Goal: Transaction & Acquisition: Purchase product/service

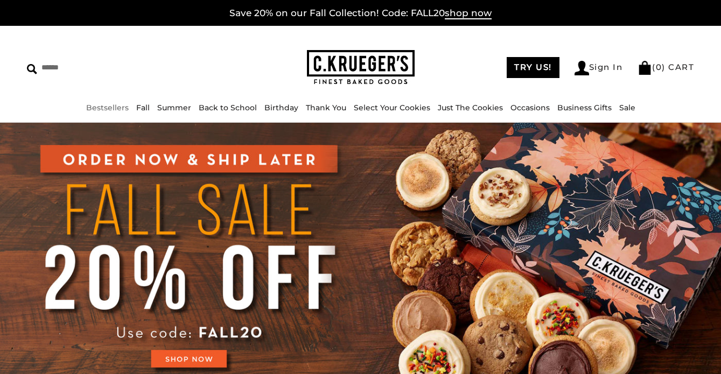
click at [108, 106] on link "Bestsellers" at bounding box center [107, 108] width 43 height 10
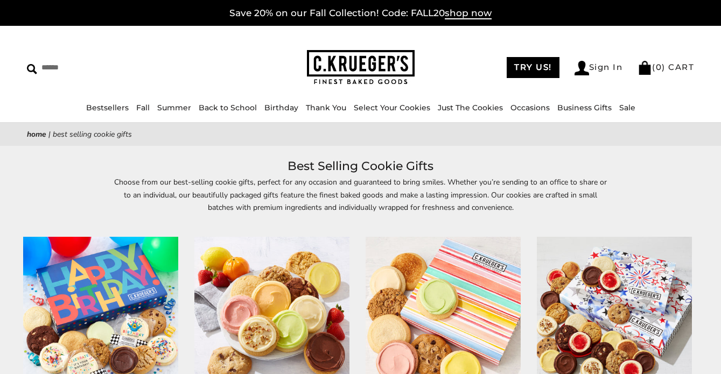
click at [526, 108] on link "Occasions" at bounding box center [530, 108] width 39 height 10
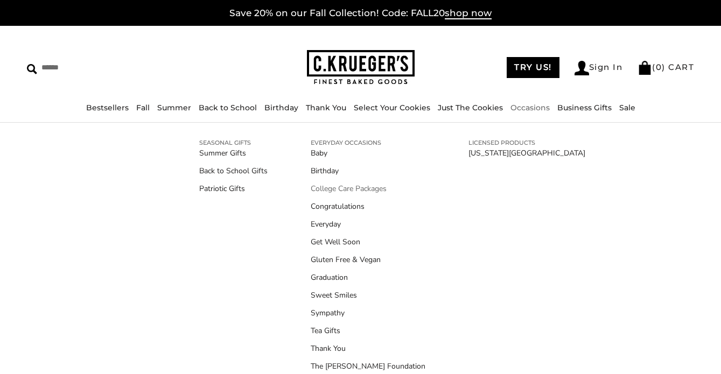
click at [369, 183] on link "College Care Packages" at bounding box center [368, 188] width 115 height 11
click at [510, 157] on link "[US_STATE][GEOGRAPHIC_DATA]" at bounding box center [526, 153] width 117 height 11
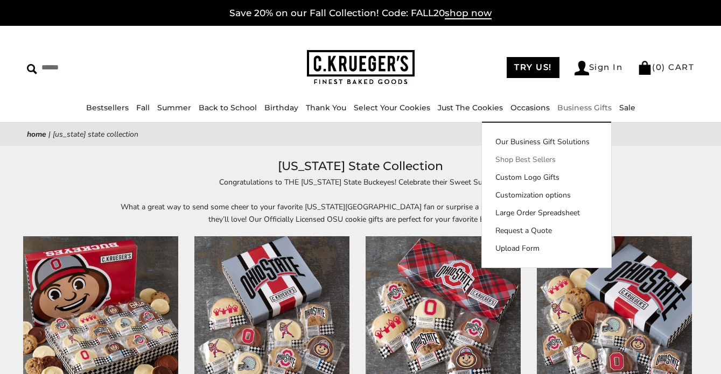
click at [539, 157] on link "Shop Best Sellers" at bounding box center [546, 159] width 129 height 11
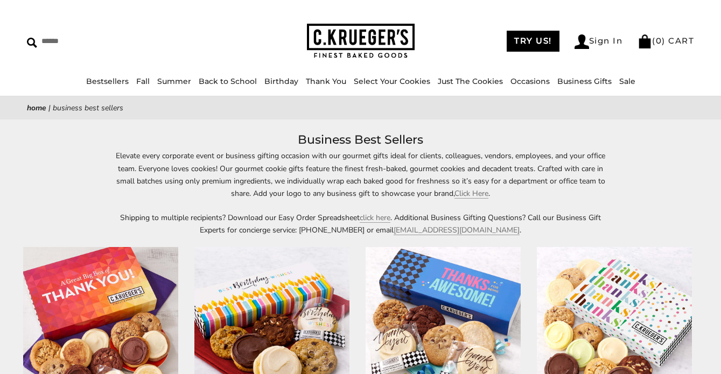
scroll to position [27, 0]
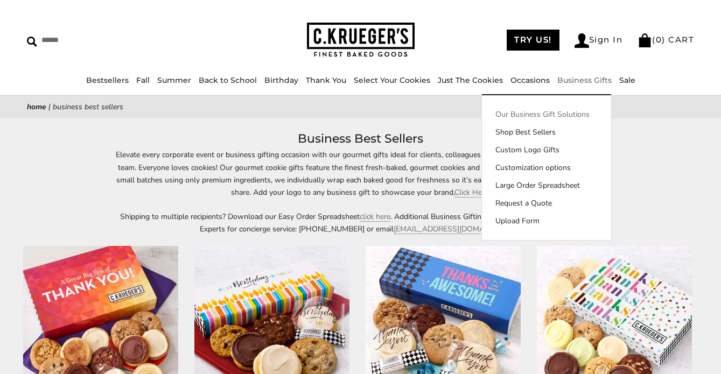
click at [549, 114] on link "Our Business Gift Solutions" at bounding box center [546, 114] width 129 height 11
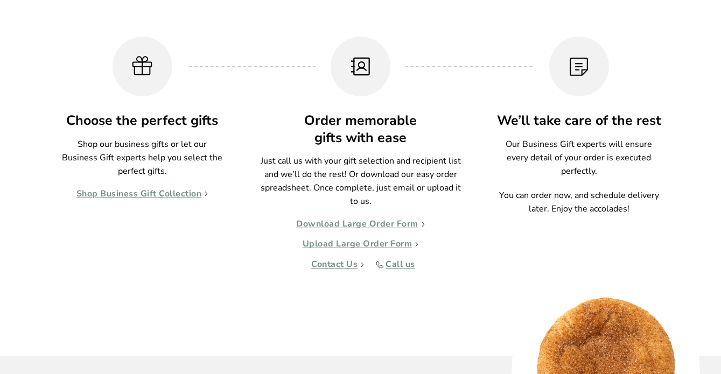
scroll to position [1055, 0]
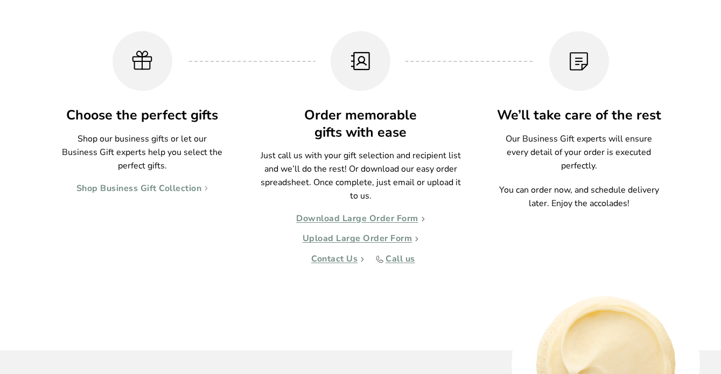
click at [160, 193] on link "Shop Business Gift Collection" at bounding box center [142, 189] width 132 height 11
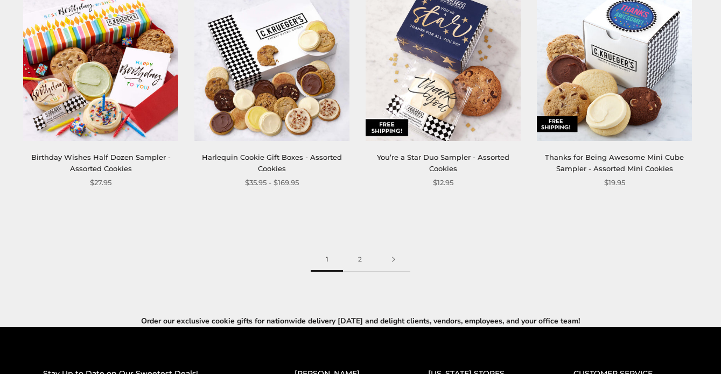
scroll to position [1437, 0]
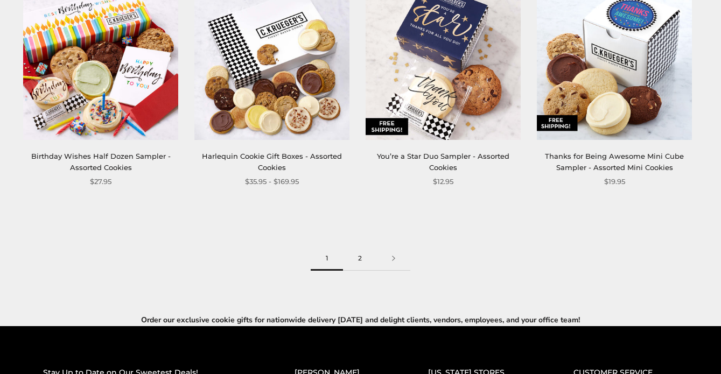
click at [358, 259] on link "2" at bounding box center [360, 259] width 34 height 24
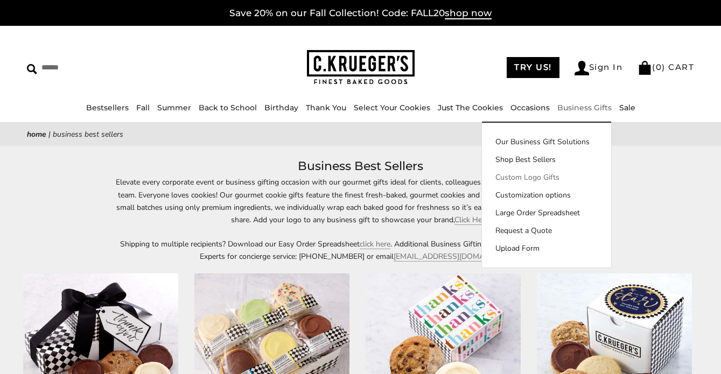
click at [546, 176] on link "Custom Logo Gifts" at bounding box center [546, 177] width 129 height 11
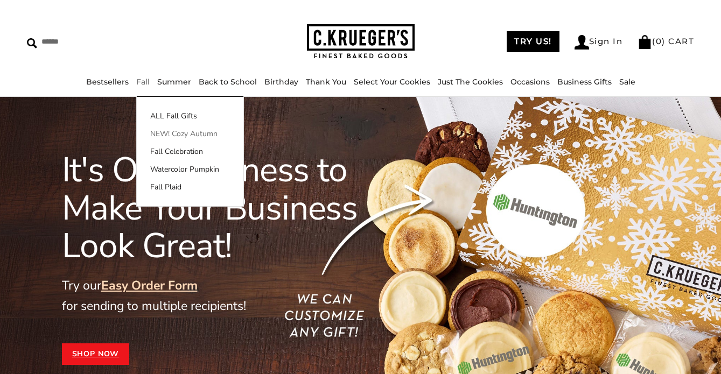
click at [166, 137] on link "NEW! Cozy Autumn" at bounding box center [190, 133] width 107 height 11
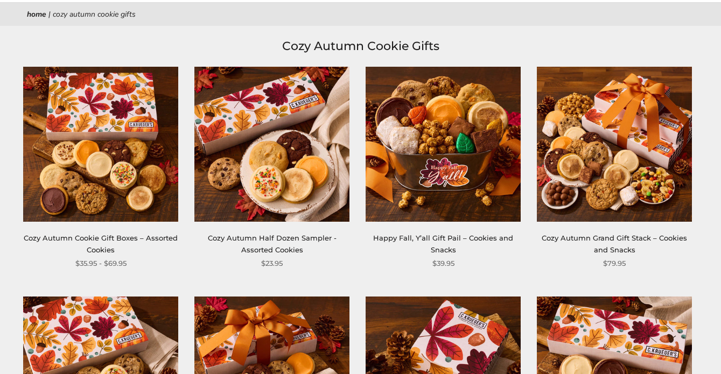
scroll to position [121, 0]
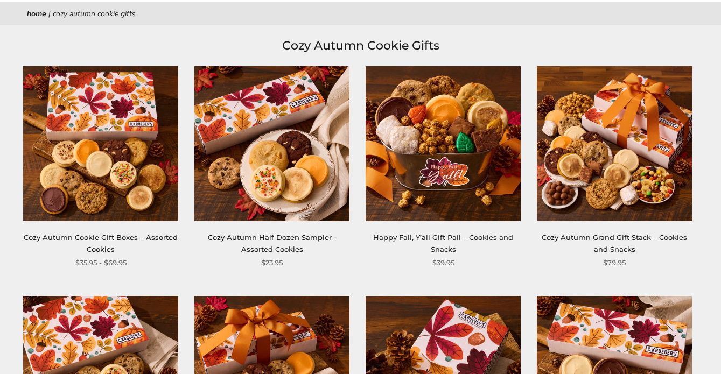
click at [267, 162] on img at bounding box center [271, 143] width 155 height 155
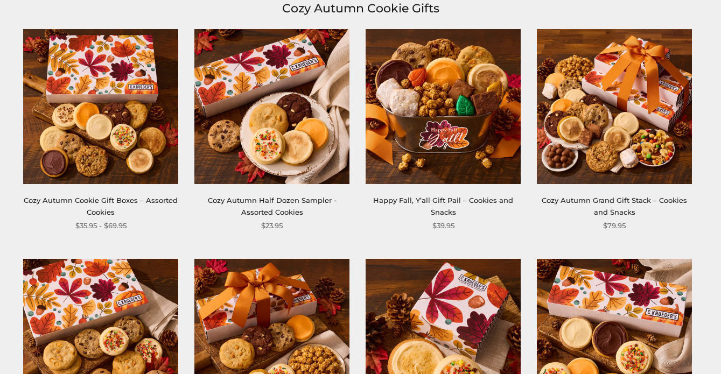
scroll to position [0, 0]
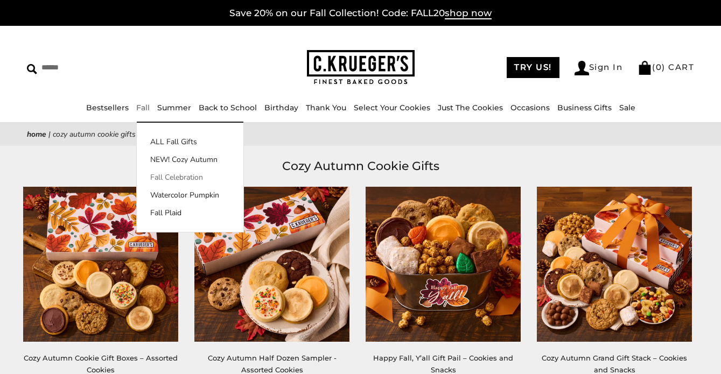
click at [166, 178] on link "Fall Celebration" at bounding box center [190, 177] width 107 height 11
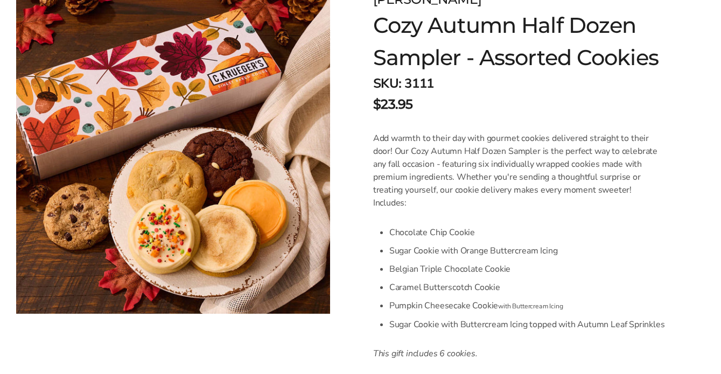
scroll to position [178, 0]
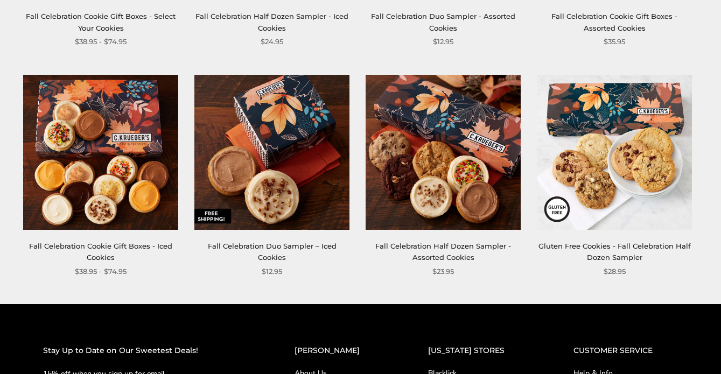
scroll to position [342, 0]
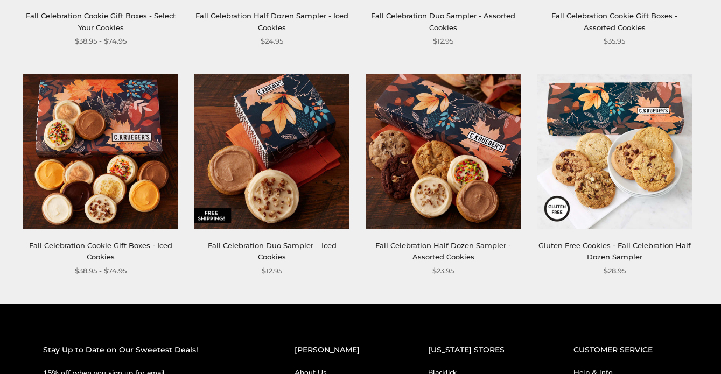
click at [165, 178] on img at bounding box center [100, 151] width 155 height 155
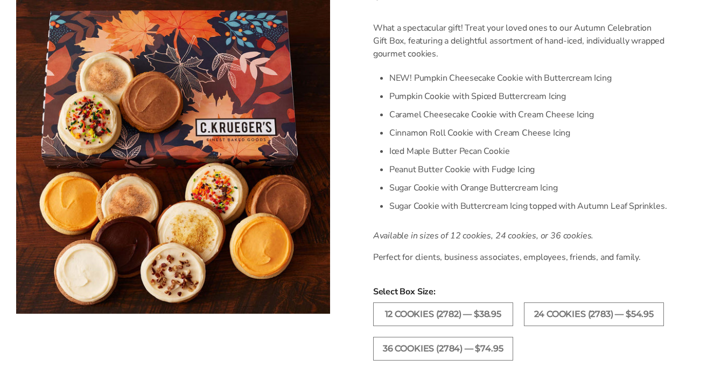
scroll to position [289, 0]
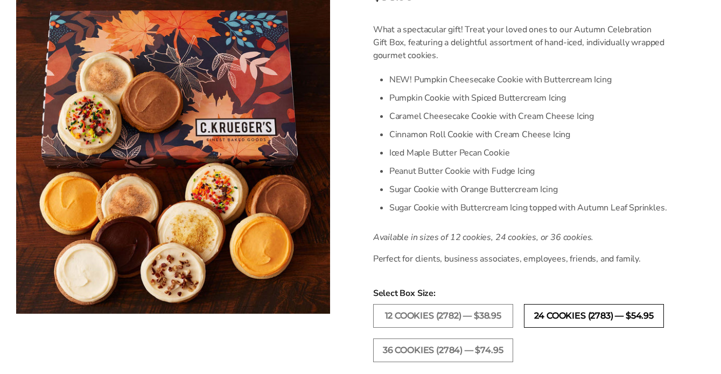
click at [544, 315] on label "24 COOKIES (2783) — $54.95" at bounding box center [594, 316] width 140 height 24
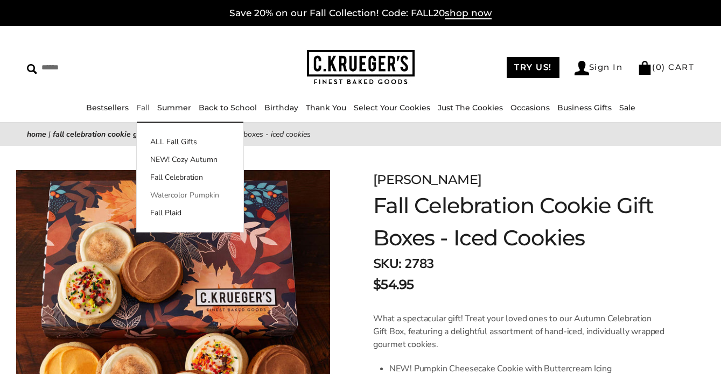
click at [171, 195] on link "Watercolor Pumpkin" at bounding box center [190, 195] width 107 height 11
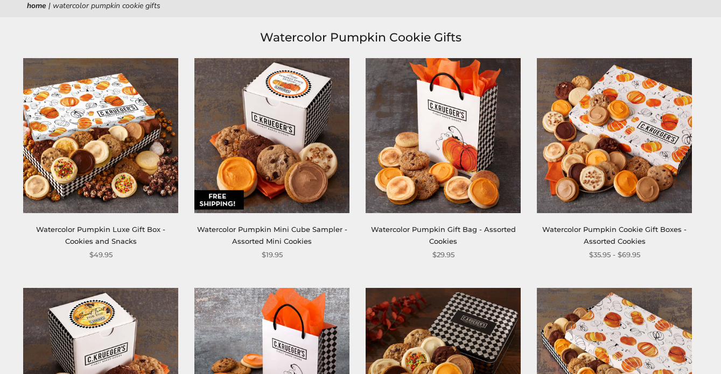
scroll to position [132, 0]
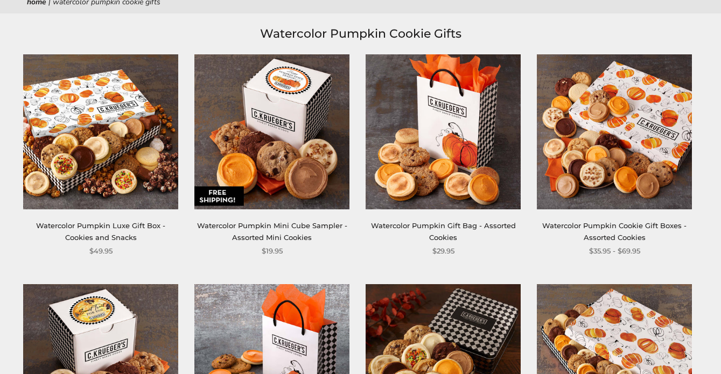
click at [151, 170] on img at bounding box center [100, 131] width 155 height 155
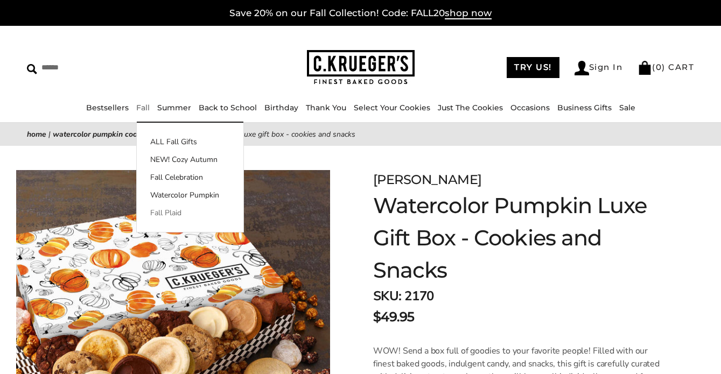
click at [169, 214] on link "Fall Plaid" at bounding box center [190, 212] width 107 height 11
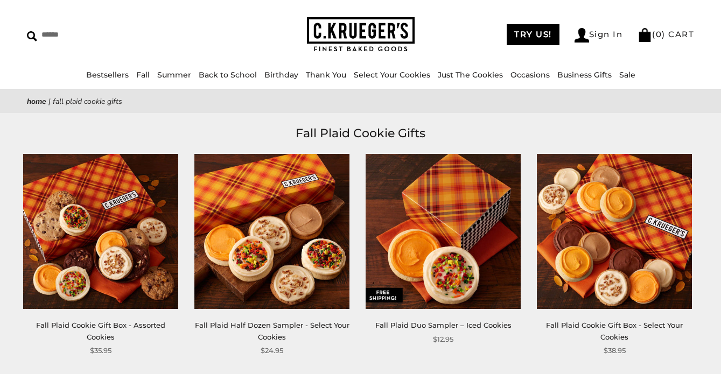
scroll to position [10, 0]
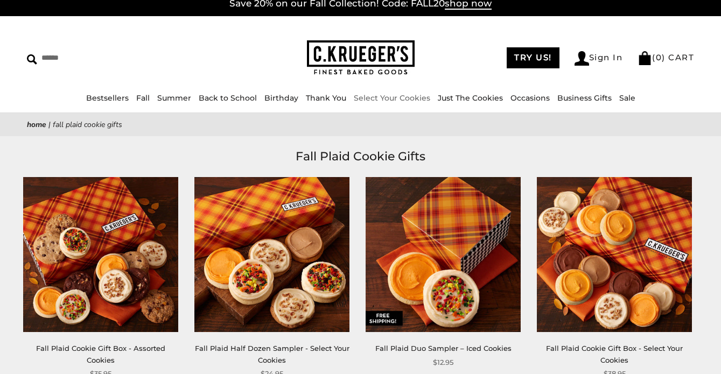
click at [416, 95] on link "Select Your Cookies" at bounding box center [392, 98] width 76 height 10
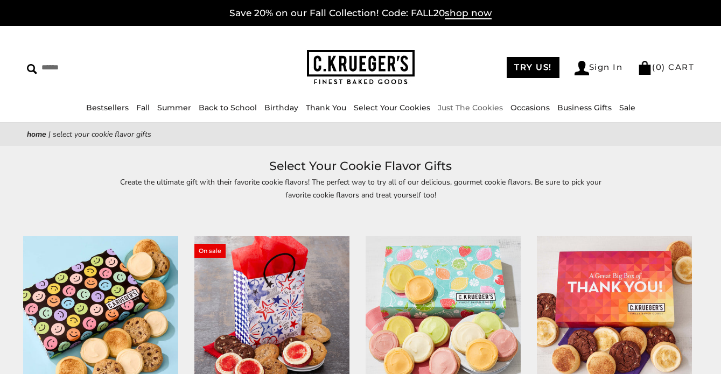
click at [456, 112] on li "Just The Cookies" at bounding box center [470, 108] width 65 height 12
click at [459, 109] on link "Just The Cookies" at bounding box center [470, 108] width 65 height 10
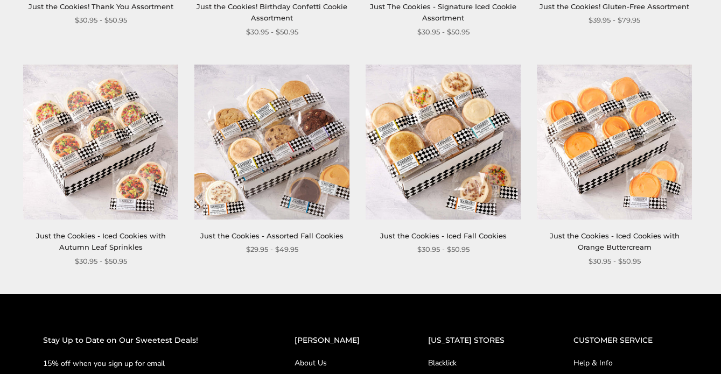
scroll to position [862, 0]
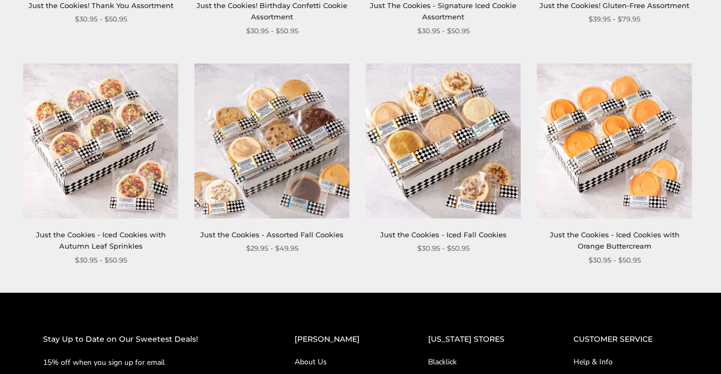
click at [307, 143] on img at bounding box center [271, 141] width 155 height 155
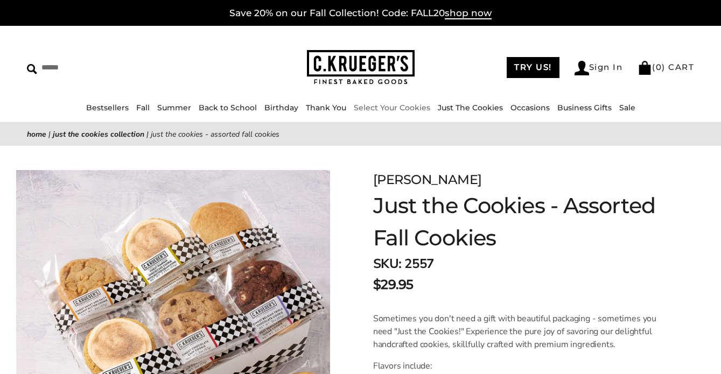
click at [378, 114] on li "Select Your Cookies" at bounding box center [392, 108] width 76 height 12
click at [381, 110] on link "Select Your Cookies" at bounding box center [392, 108] width 76 height 10
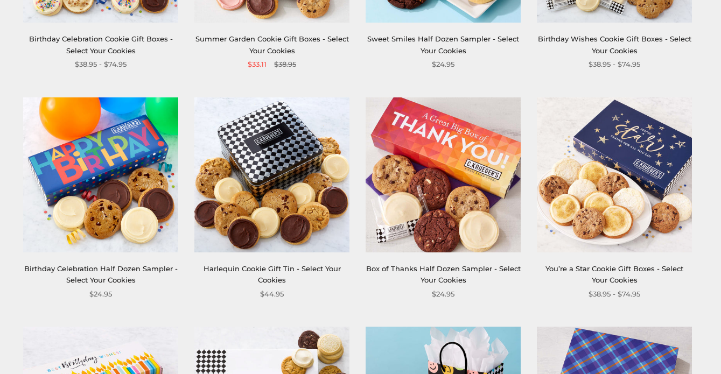
scroll to position [605, 0]
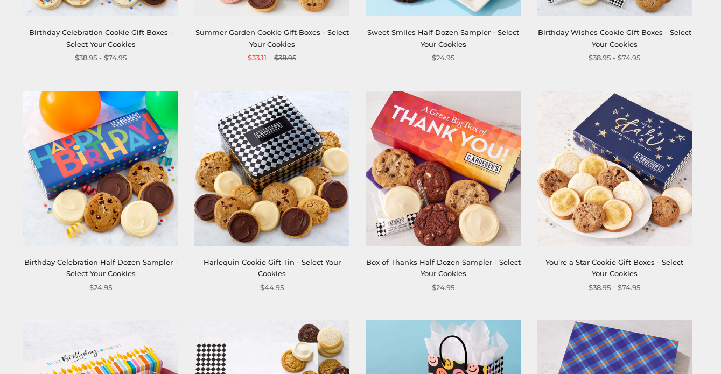
click at [320, 227] on img at bounding box center [271, 168] width 155 height 155
